Goal: Task Accomplishment & Management: Manage account settings

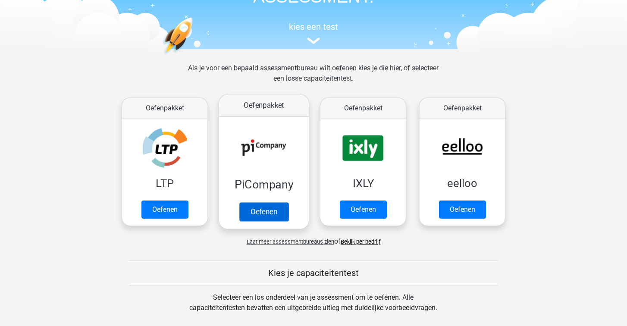
scroll to position [83, 0]
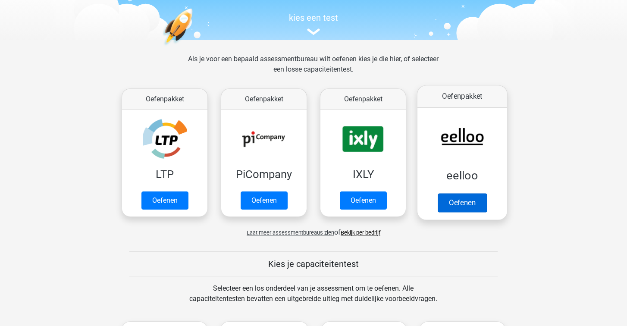
click at [455, 204] on link "Oefenen" at bounding box center [461, 202] width 49 height 19
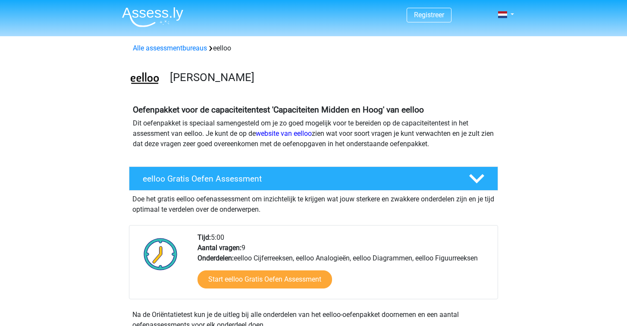
click at [517, 12] on div "Registreer Nederlands" at bounding box center [313, 15] width 409 height 28
click at [512, 12] on link at bounding box center [502, 14] width 17 height 10
click at [494, 50] on link "Login" at bounding box center [480, 48] width 59 height 14
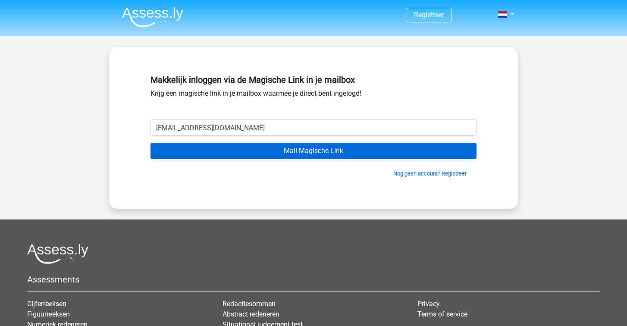
type input "florisstoelinga@gmail.com"
click at [297, 153] on input "Mail Magische Link" at bounding box center [313, 151] width 326 height 16
